Goal: Information Seeking & Learning: Understand process/instructions

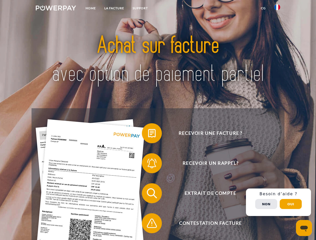
click at [56, 9] on img at bounding box center [56, 8] width 40 height 5
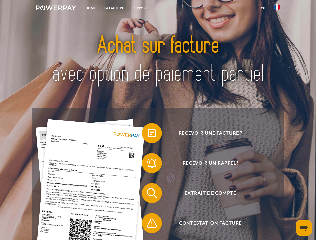
click at [277, 9] on img at bounding box center [277, 7] width 6 height 6
click at [263, 8] on link "CG" at bounding box center [263, 8] width 13 height 9
click at [148, 134] on span at bounding box center [144, 133] width 25 height 25
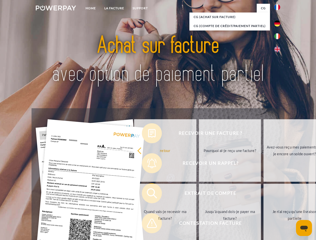
click at [148, 164] on div "Recevoir une facture ? Recevoir un rappel? Extrait de compte retour" at bounding box center [158, 208] width 253 height 200
click at [199, 194] on link "Jusqu'à quand dois-je payer ma facture?" at bounding box center [230, 215] width 62 height 63
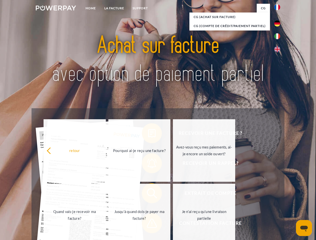
click at [148, 225] on span at bounding box center [144, 223] width 25 height 25
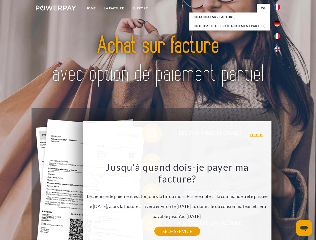
click at [279, 202] on div "Recevoir une facture ? Recevoir un rappel? Extrait de compte retour" at bounding box center [158, 208] width 253 height 200
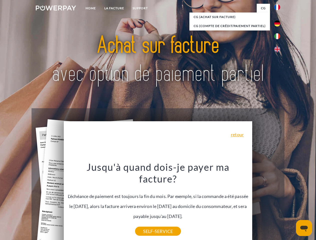
click at [266, 203] on span "Extrait de compte" at bounding box center [210, 193] width 123 height 20
click at [291, 204] on header "Home LA FACTURE Support" at bounding box center [158, 173] width 316 height 346
